Goal: Navigation & Orientation: Understand site structure

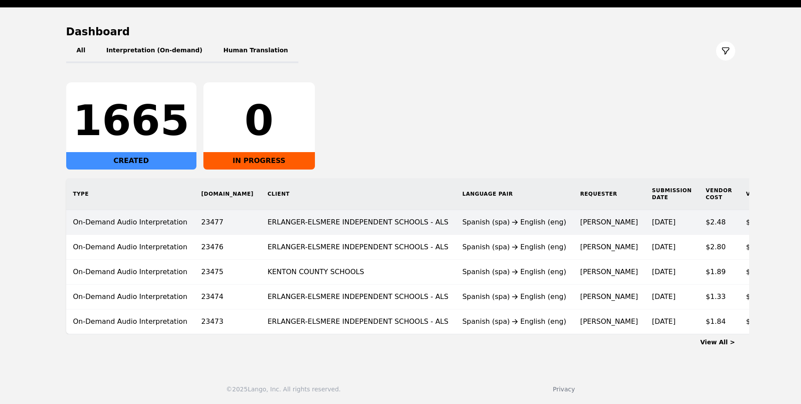
click at [378, 223] on td "ERLANGER-ELSMERE INDEPENDENT SCHOOLS - ALS" at bounding box center [357, 222] width 195 height 25
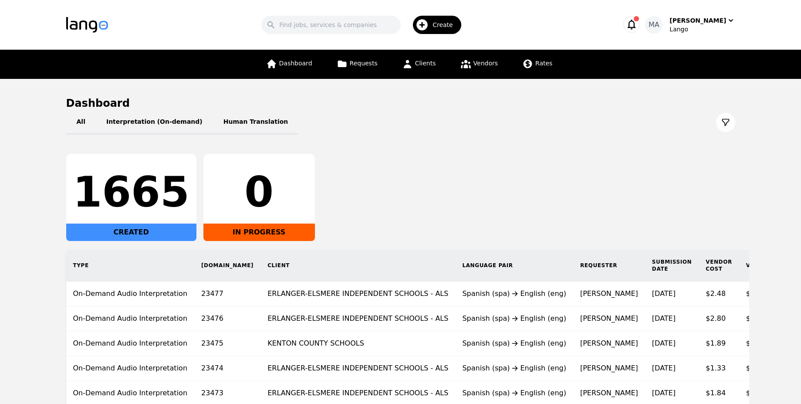
drag, startPoint x: 648, startPoint y: 6, endPoint x: 643, endPoint y: 14, distance: 9.6
click at [646, 9] on header "Search Create MA [PERSON_NAME]" at bounding box center [400, 25] width 801 height 50
click at [643, 14] on div "Search Create MA [PERSON_NAME]" at bounding box center [400, 24] width 669 height 25
click at [637, 25] on icon "button" at bounding box center [631, 24] width 12 height 12
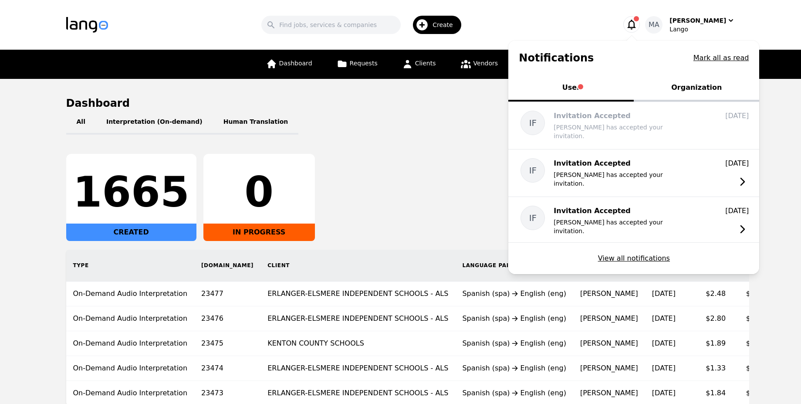
click at [671, 94] on button "Organization" at bounding box center [696, 88] width 125 height 26
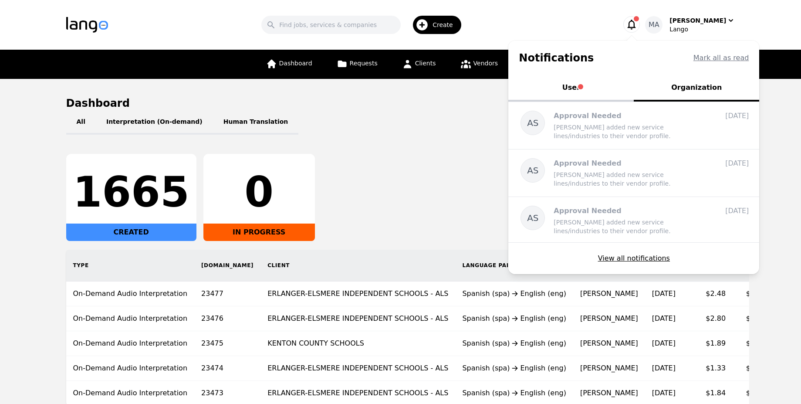
click at [475, 138] on div "All Interpretation (On-demand) Human Translation 1665 CREATED 0 IN PROGRESS Typ…" at bounding box center [400, 257] width 669 height 295
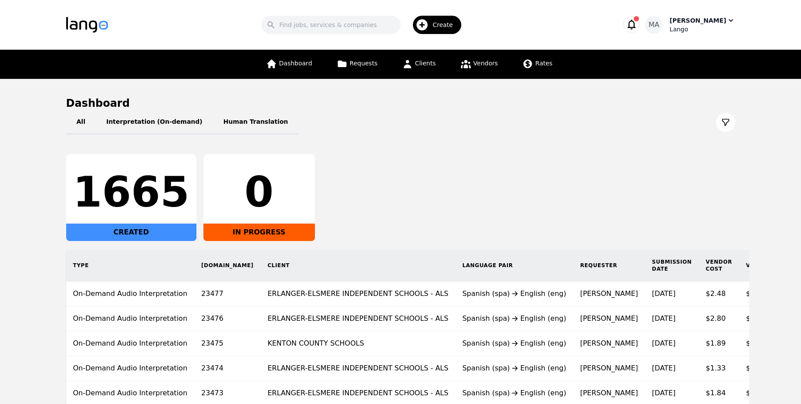
click at [734, 20] on icon "button" at bounding box center [730, 20] width 9 height 9
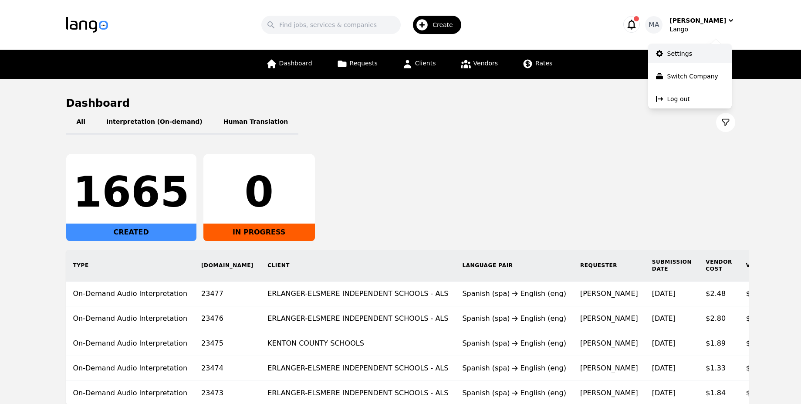
click at [673, 56] on p "Settings" at bounding box center [679, 53] width 25 height 9
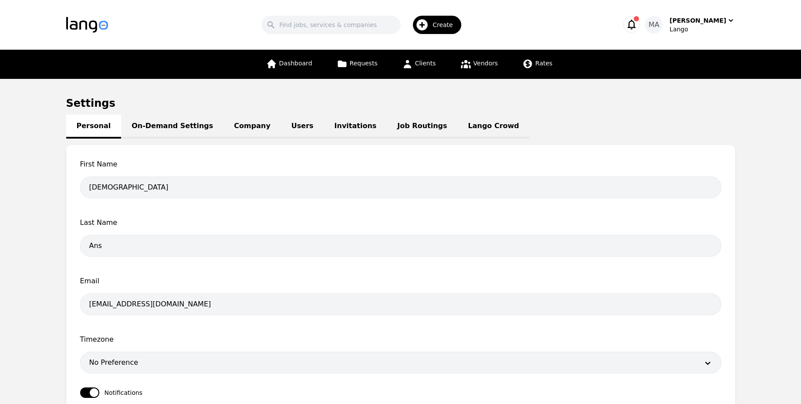
click at [195, 117] on link "On-Demand Settings" at bounding box center [172, 127] width 102 height 24
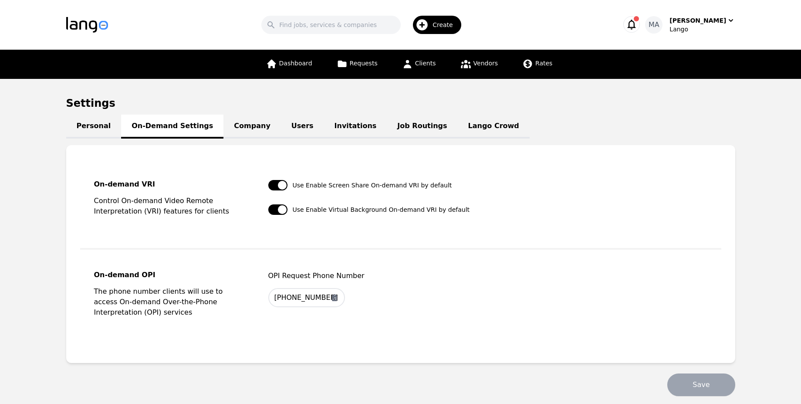
click at [223, 125] on link "Company" at bounding box center [251, 127] width 57 height 24
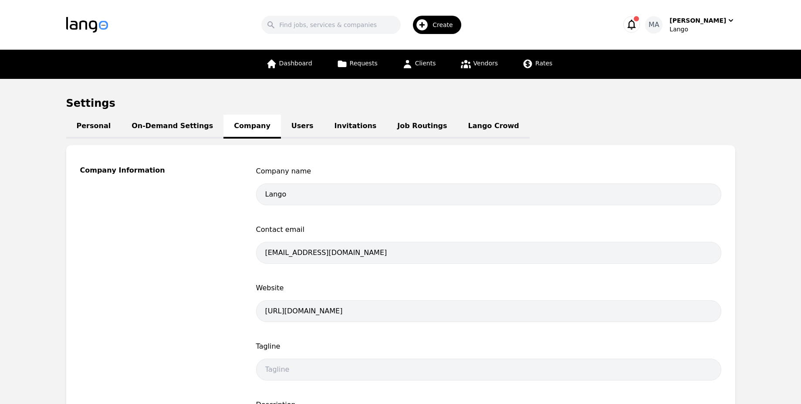
click at [281, 125] on link "Users" at bounding box center [302, 127] width 43 height 24
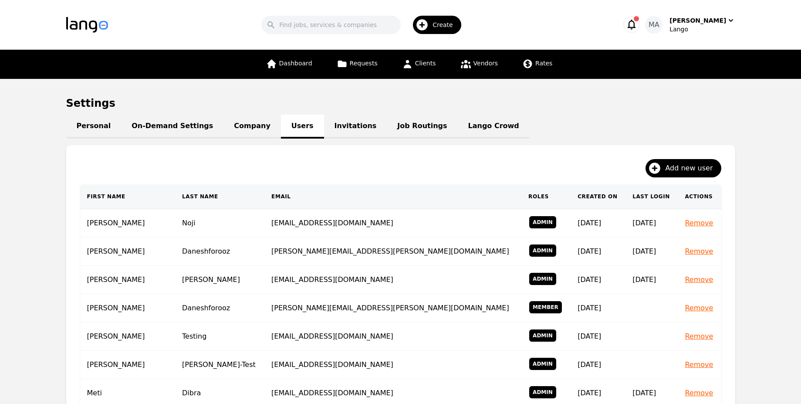
click at [331, 119] on link "Invitations" at bounding box center [355, 127] width 63 height 24
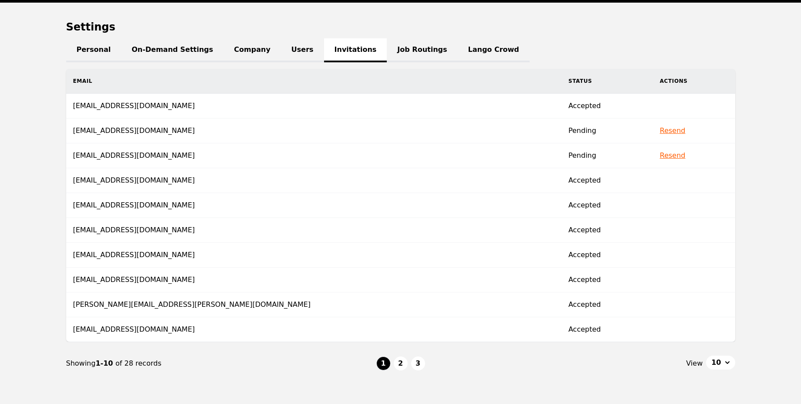
scroll to position [62, 0]
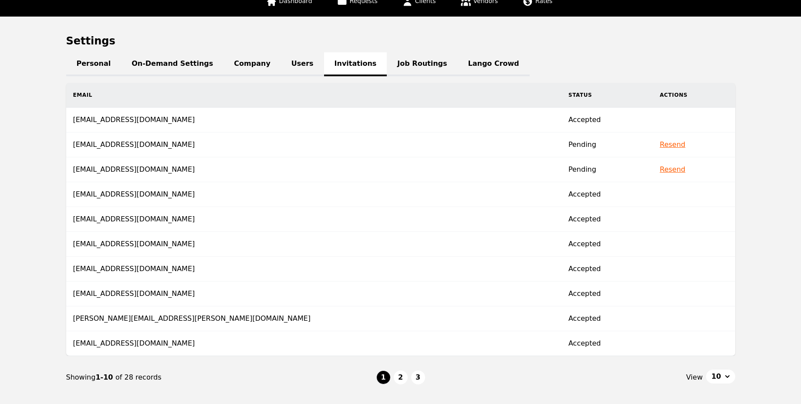
click at [394, 69] on link "Job Routings" at bounding box center [422, 64] width 71 height 24
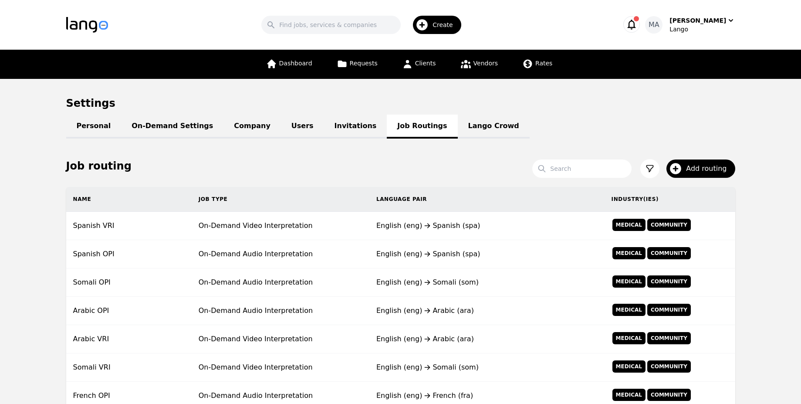
click at [458, 128] on link "Lango Crowd" at bounding box center [494, 127] width 72 height 24
